Goal: Find specific page/section

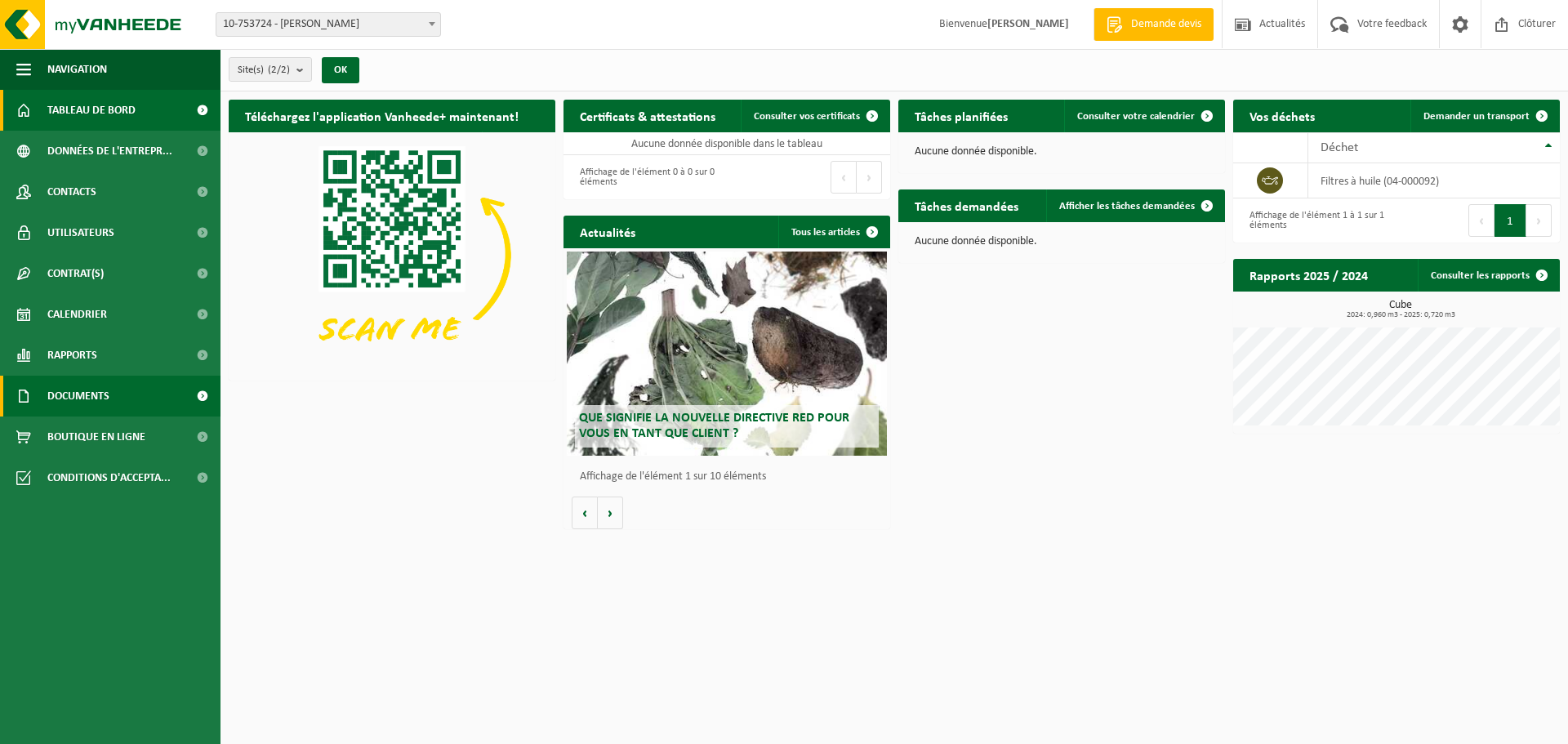
click at [81, 394] on span "Documents" at bounding box center [78, 396] width 62 height 41
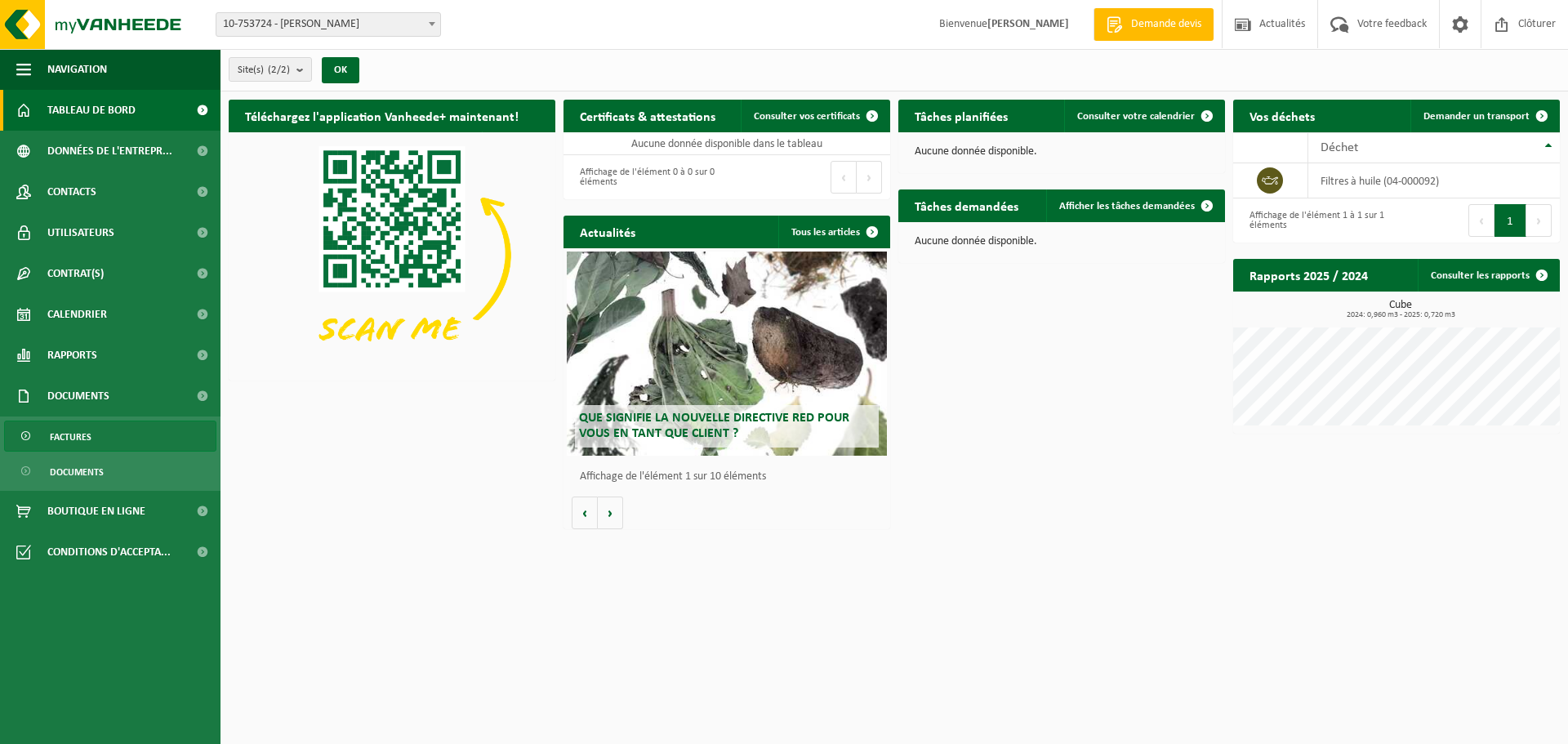
click at [82, 437] on span "Factures" at bounding box center [70, 437] width 42 height 31
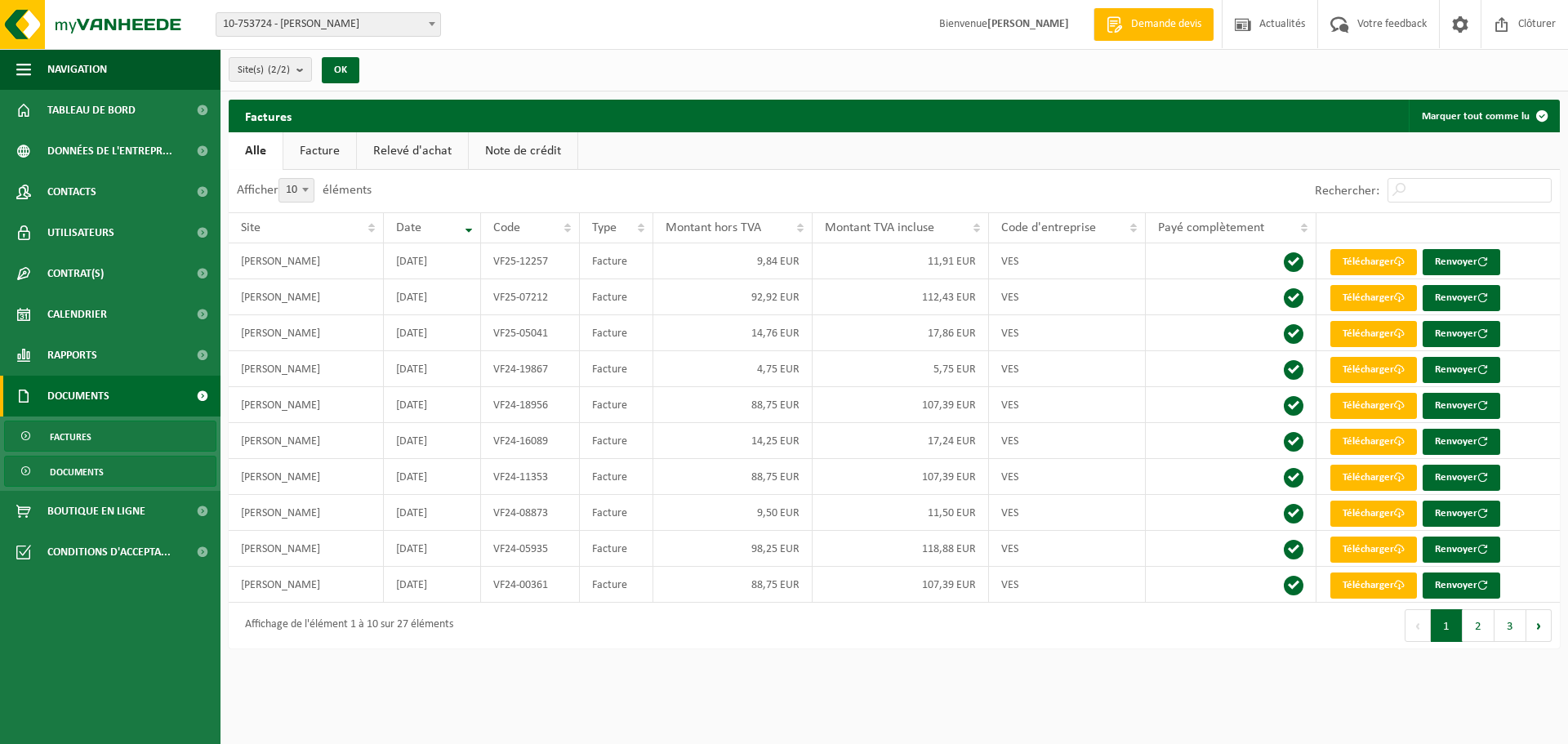
click at [79, 469] on span "Documents" at bounding box center [76, 472] width 54 height 31
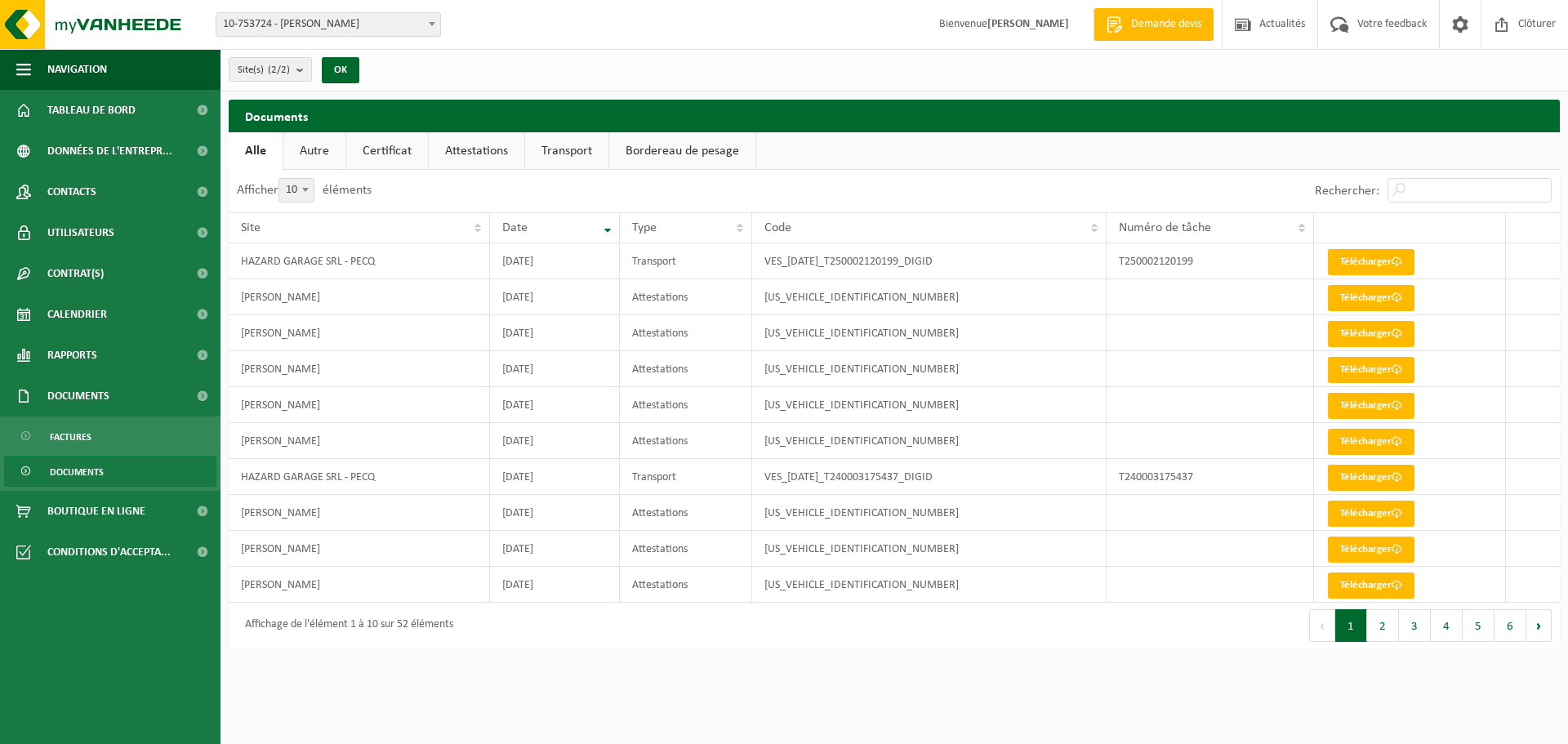
click at [116, 466] on link "Documents" at bounding box center [110, 471] width 212 height 31
click at [95, 108] on span "Tableau de bord" at bounding box center [91, 110] width 88 height 41
